Goal: Navigation & Orientation: Find specific page/section

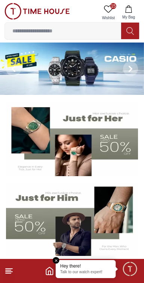
click at [11, 269] on icon at bounding box center [9, 270] width 9 height 9
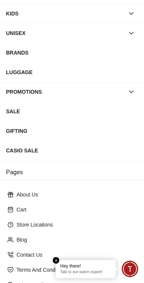
scroll to position [120, 0]
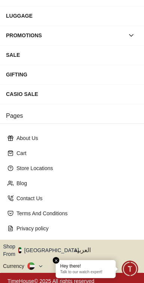
click at [82, 247] on icon "button" at bounding box center [83, 250] width 3 height 6
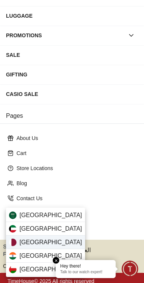
click at [29, 241] on span "[GEOGRAPHIC_DATA]" at bounding box center [51, 242] width 63 height 9
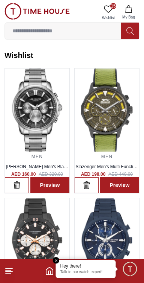
click at [12, 269] on icon at bounding box center [9, 270] width 9 height 9
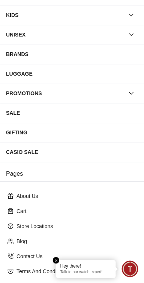
scroll to position [120, 0]
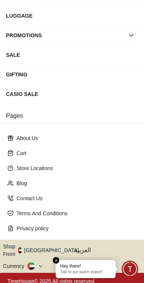
click at [82, 247] on icon "button" at bounding box center [83, 250] width 3 height 6
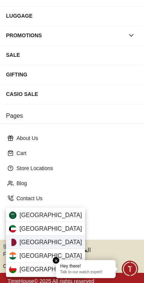
click at [20, 244] on span "[GEOGRAPHIC_DATA]" at bounding box center [51, 242] width 63 height 9
